Goal: Information Seeking & Learning: Learn about a topic

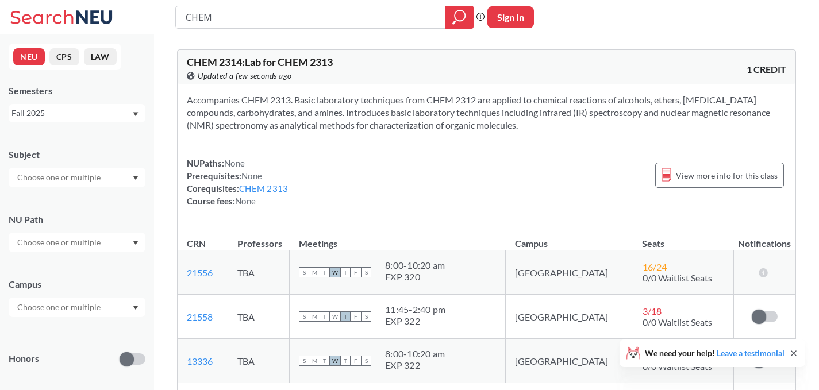
click at [52, 116] on div "Fall 2025" at bounding box center [71, 113] width 120 height 13
click at [49, 194] on div "Summer Full 2025" at bounding box center [77, 202] width 137 height 32
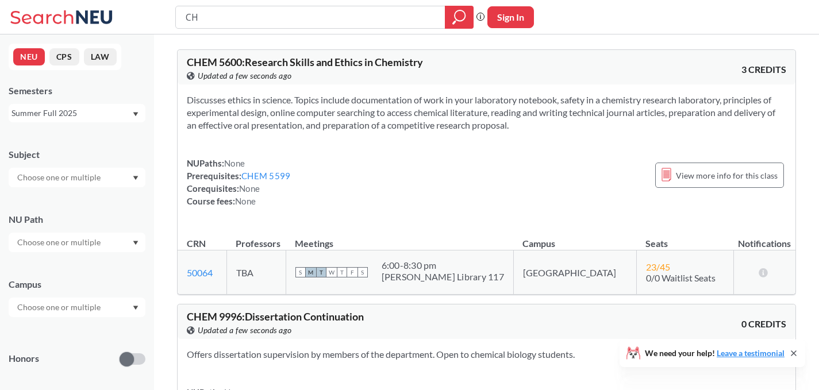
type input "C"
type input "BIOT"
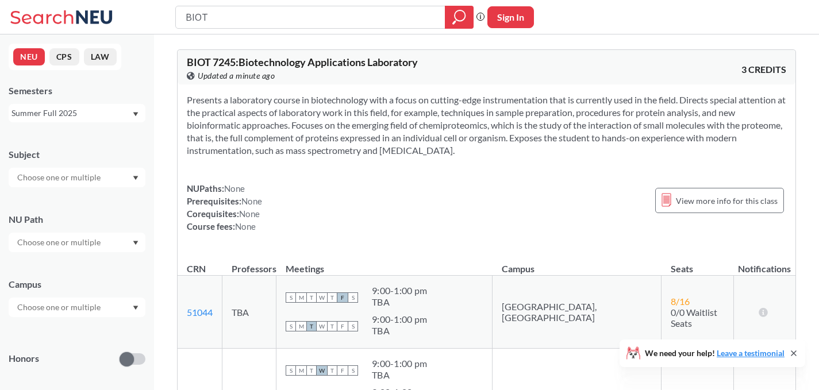
click at [49, 108] on div "Summer Full 2025" at bounding box center [71, 113] width 120 height 13
click at [49, 169] on span "Summer 2 2025" at bounding box center [44, 170] width 59 height 13
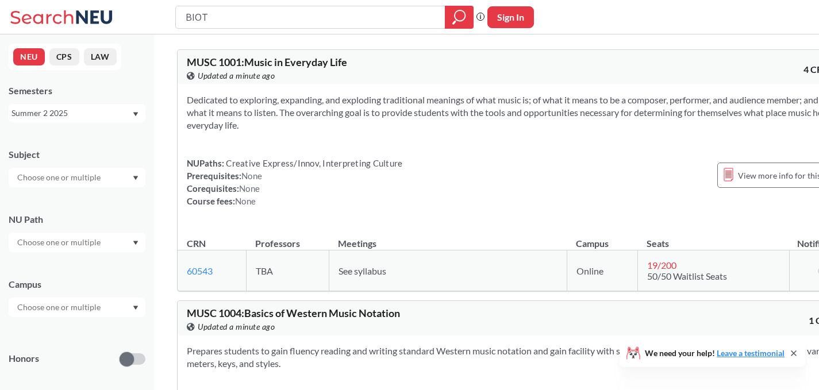
click at [48, 181] on input "text" at bounding box center [59, 178] width 97 height 14
click at [114, 145] on div "Subject COMM ( 19 ) Communication Studies CS ( 18 ) Computer Science BIOL ( 15 …" at bounding box center [77, 162] width 137 height 51
click at [107, 174] on div at bounding box center [77, 178] width 137 height 20
click at [109, 175] on div at bounding box center [77, 178] width 137 height 20
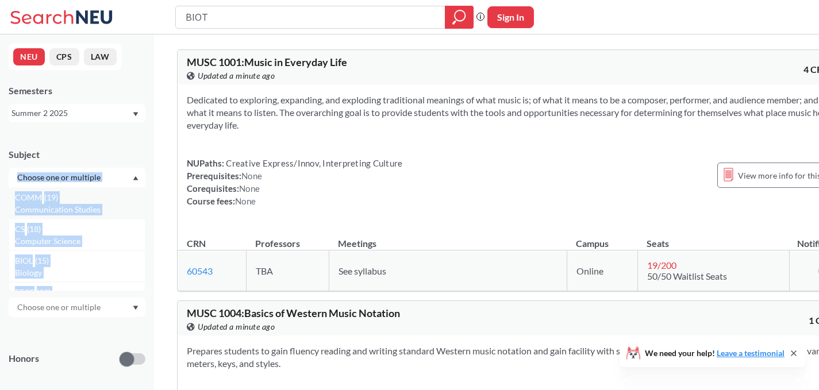
click at [119, 209] on p "Communication Studies" at bounding box center [80, 209] width 130 height 11
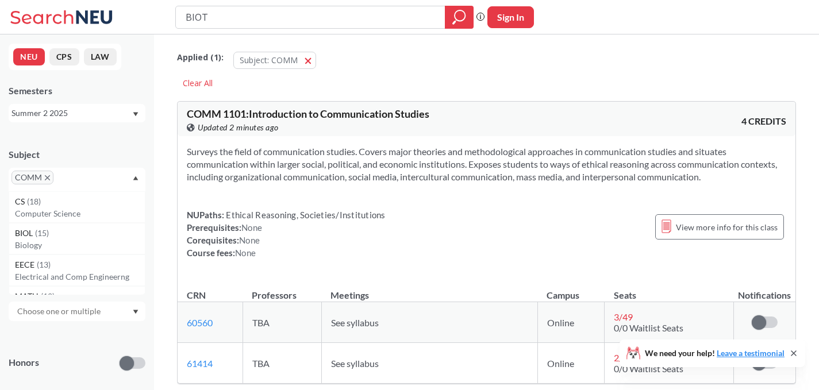
click at [75, 176] on input "text" at bounding box center [73, 182] width 34 height 14
click at [47, 176] on icon "X to remove pill" at bounding box center [47, 177] width 5 height 5
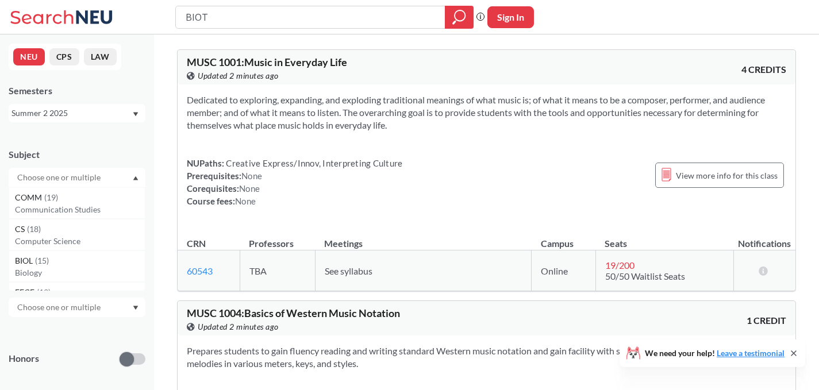
click at [137, 251] on div "BIOL ( 15 ) Biology" at bounding box center [77, 267] width 137 height 32
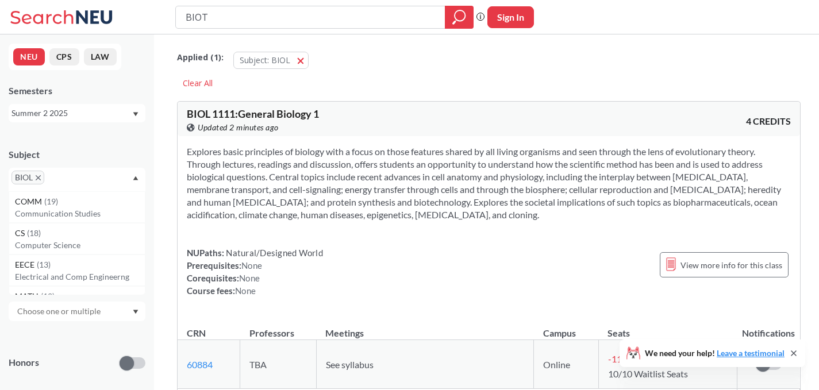
click at [42, 174] on span "BIOL" at bounding box center [27, 178] width 33 height 14
click at [36, 178] on icon "X to remove pill" at bounding box center [38, 177] width 5 height 5
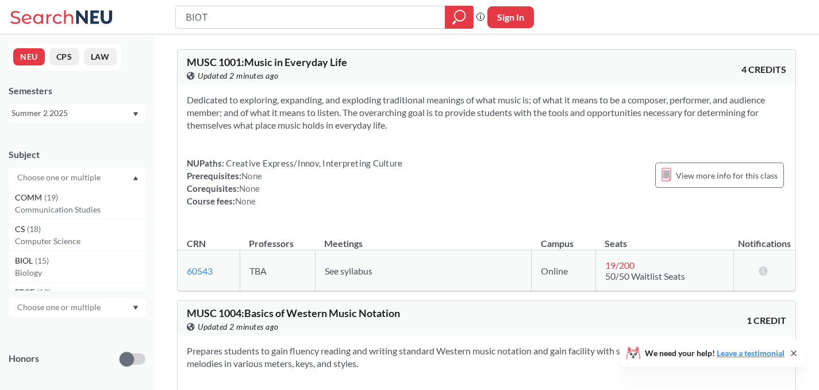
click at [116, 111] on div "Summer 2 2025" at bounding box center [71, 113] width 120 height 13
click at [49, 205] on span "Summer Full 2025" at bounding box center [49, 201] width 68 height 13
